Goal: Navigation & Orientation: Find specific page/section

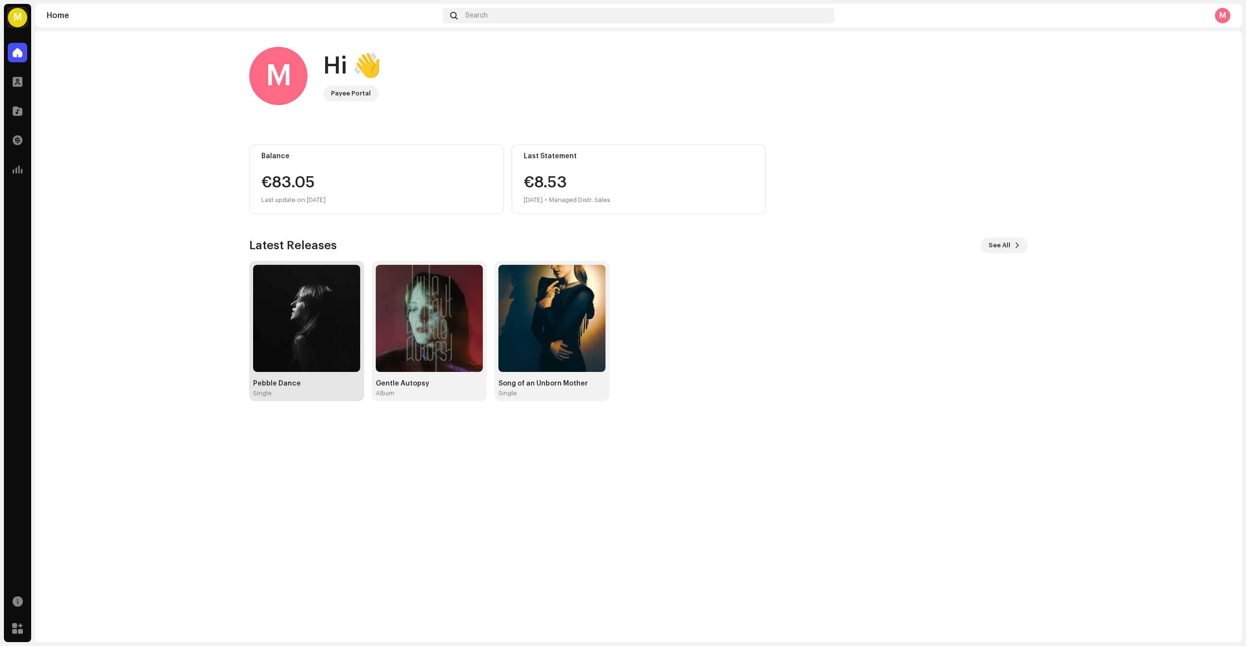
click at [310, 304] on img at bounding box center [306, 318] width 107 height 107
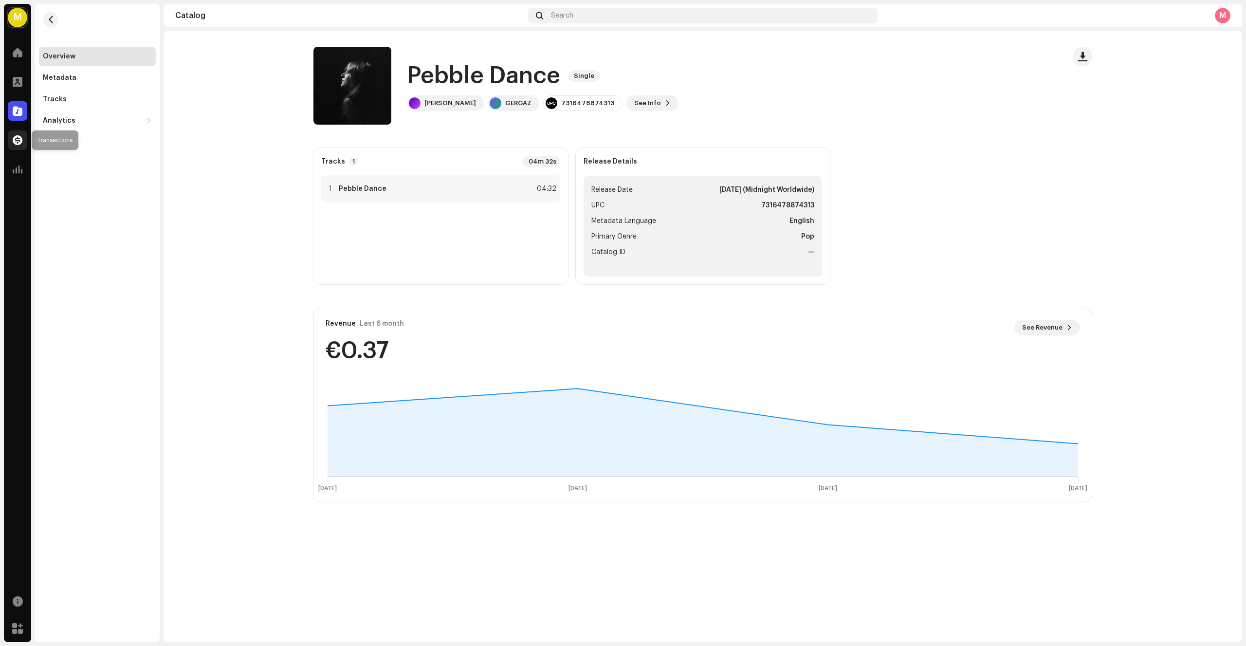
click at [22, 141] on span at bounding box center [18, 140] width 10 height 8
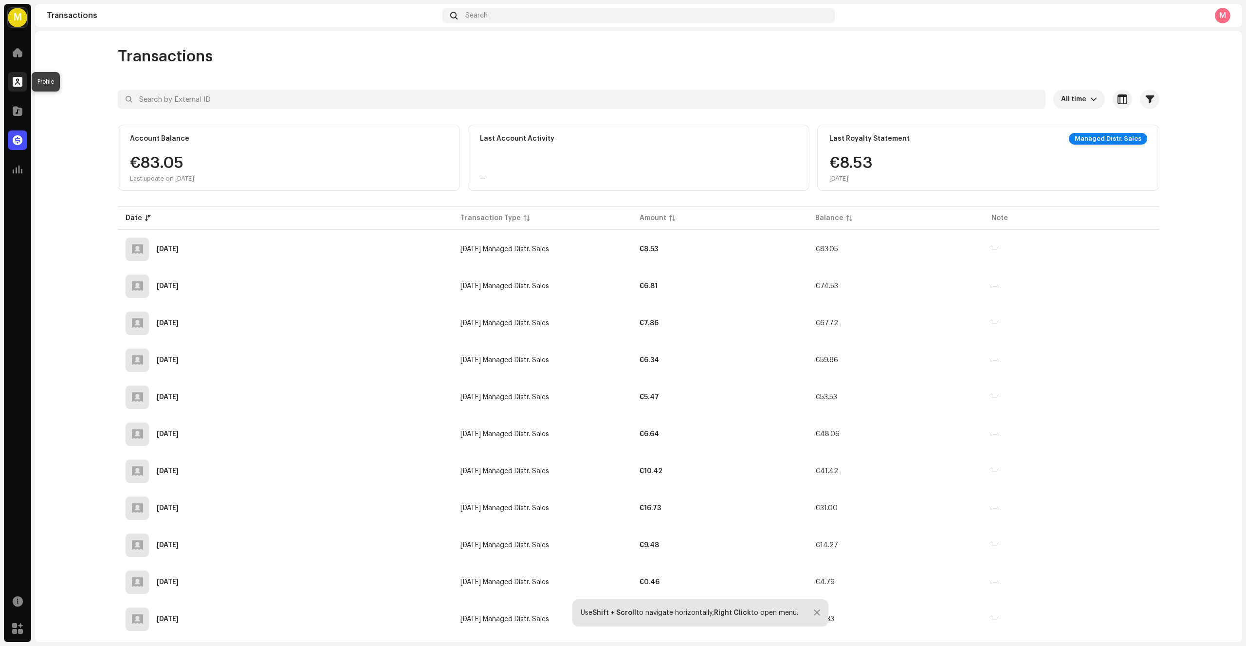
click at [20, 89] on div at bounding box center [17, 81] width 19 height 19
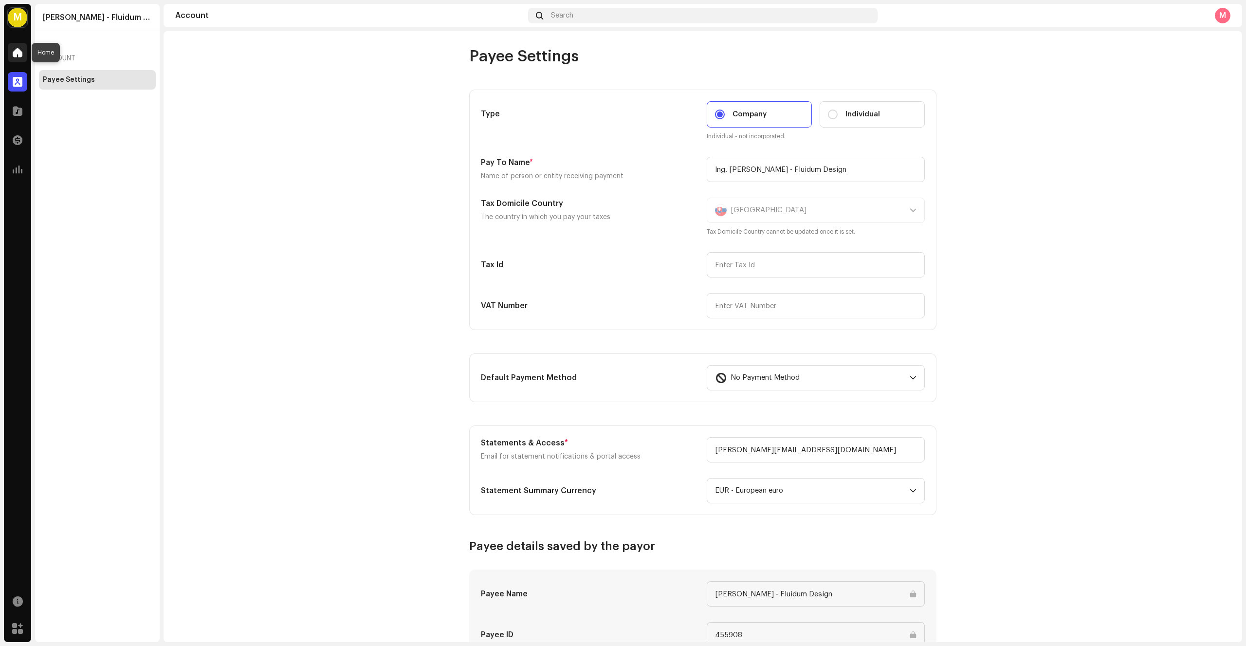
click at [21, 52] on span at bounding box center [18, 53] width 10 height 8
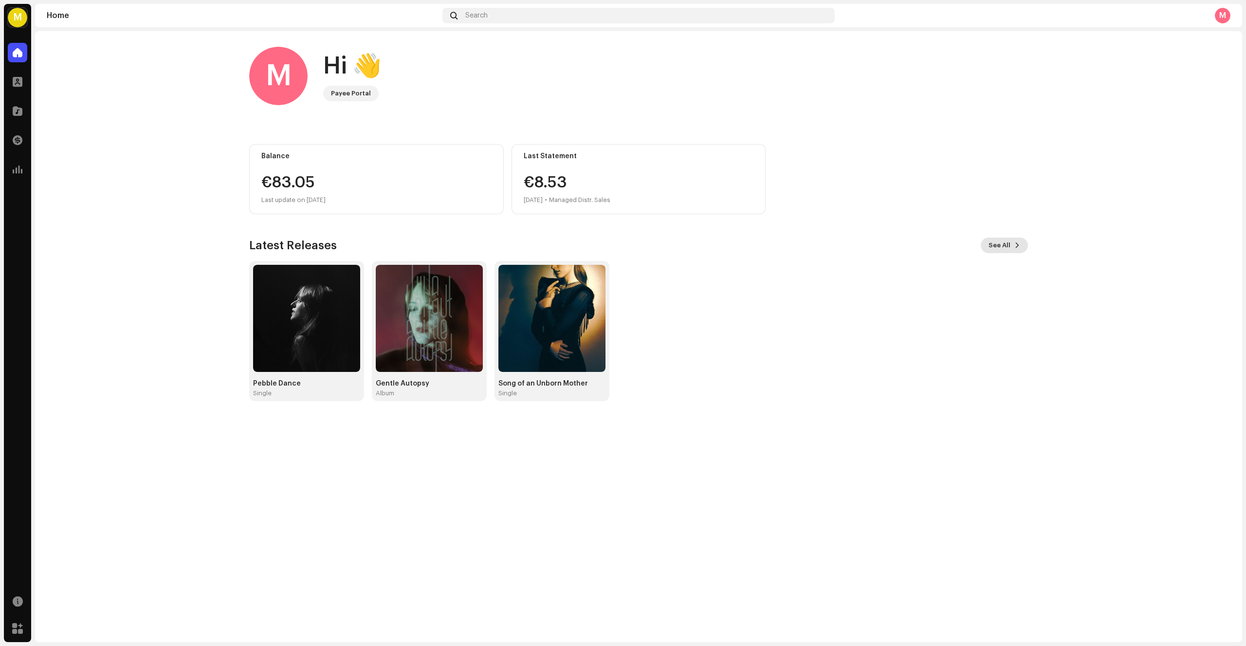
click at [1011, 242] on button "See All" at bounding box center [1004, 245] width 47 height 16
